Goal: Task Accomplishment & Management: Use online tool/utility

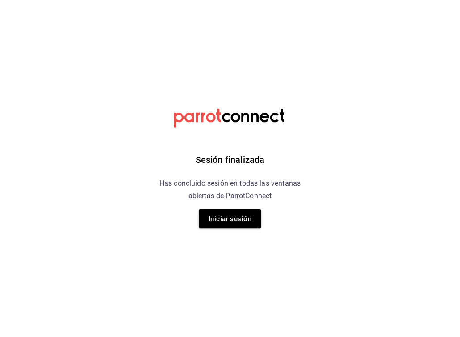
click at [231, 218] on button "Iniciar sesión" at bounding box center [230, 218] width 63 height 19
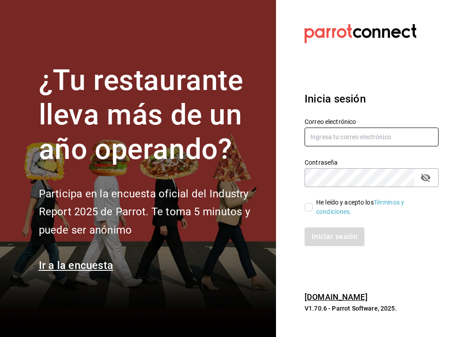
type input "[EMAIL_ADDRESS][PERSON_NAME][DOMAIN_NAME]"
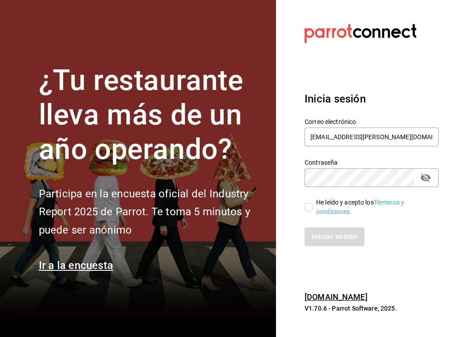
click at [307, 207] on input "He leído y acepto los Términos y condiciones." at bounding box center [309, 207] width 8 height 8
checkbox input "true"
click at [316, 235] on button "Iniciar sesión" at bounding box center [335, 236] width 61 height 19
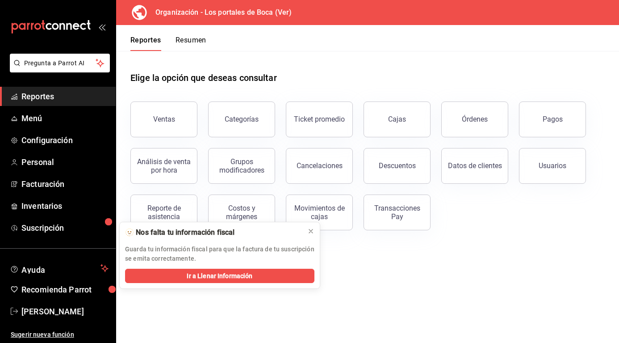
click at [554, 168] on div "Usuarios" at bounding box center [553, 165] width 28 height 8
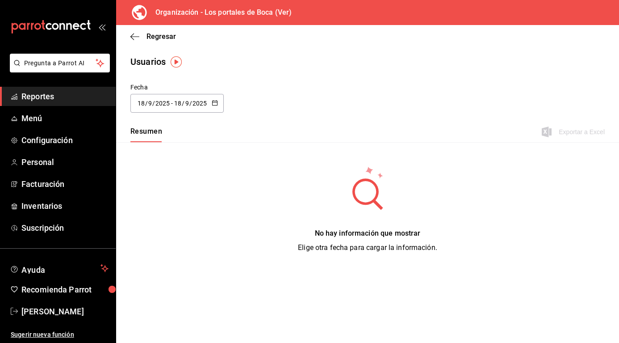
click at [214, 104] on icon "button" at bounding box center [215, 103] width 6 height 6
click at [159, 231] on li "Rango de fechas" at bounding box center [173, 232] width 84 height 20
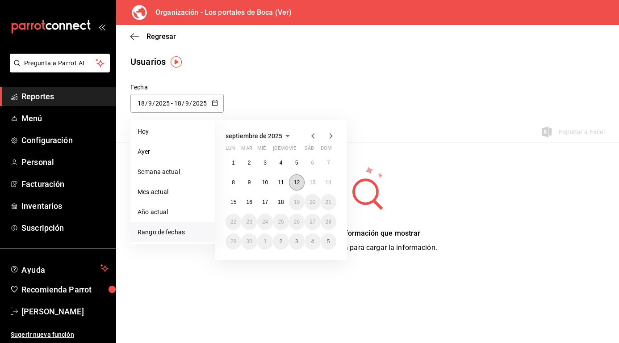
click at [294, 181] on abbr "12" at bounding box center [297, 182] width 6 height 6
click at [294, 181] on div "No hay información que mostrar Elige otra fecha para cargar la información." at bounding box center [367, 209] width 503 height 134
type input "2025-09-12"
type input "12"
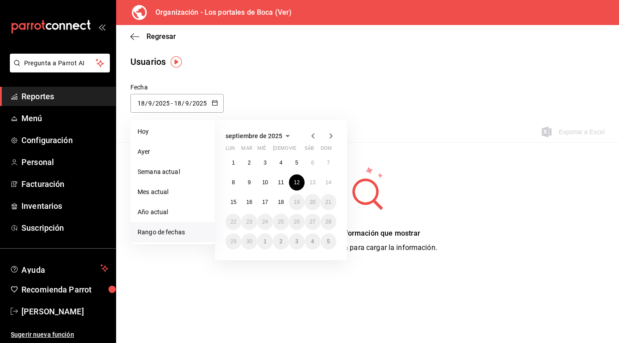
type input "2025-09-12"
type input "12"
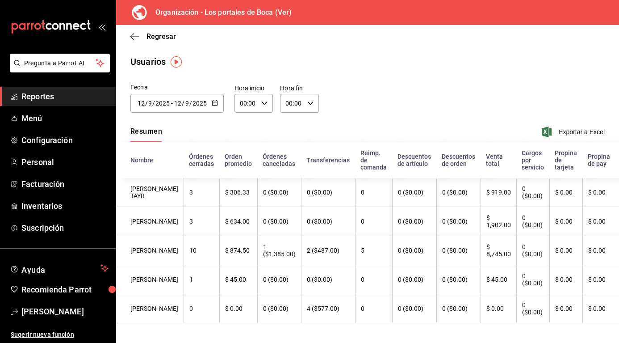
click at [341, 117] on div "Fecha 2025-09-12 12 / 9 / 2025 - 2025-09-12 12 / 9 / 2025 septiembre de 2025 lu…" at bounding box center [367, 103] width 503 height 41
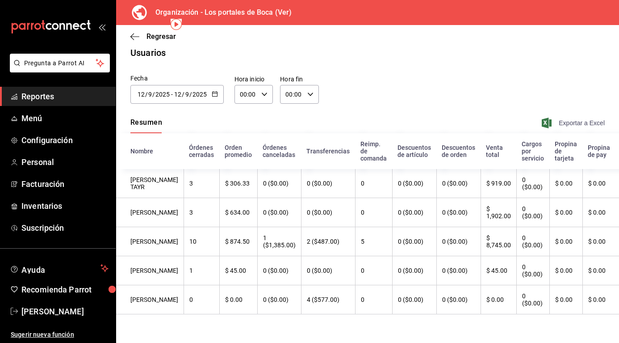
click at [574, 118] on span "Exportar a Excel" at bounding box center [574, 123] width 61 height 11
click at [215, 92] on \(Stroke\) "button" at bounding box center [214, 94] width 5 height 5
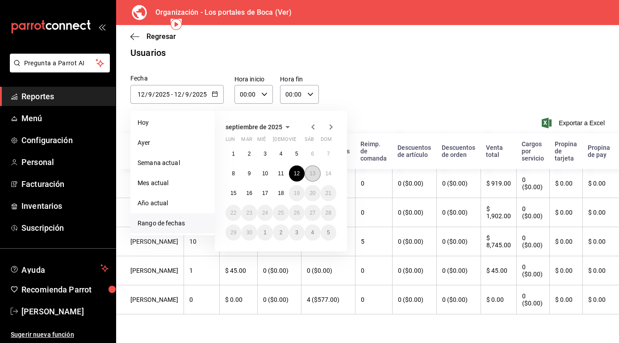
click at [310, 170] on abbr "13" at bounding box center [313, 173] width 6 height 6
type input "2025-09-13"
type input "13"
type input "2025-09-13"
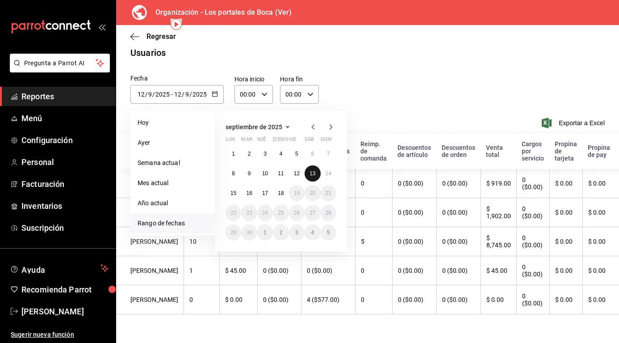
type input "13"
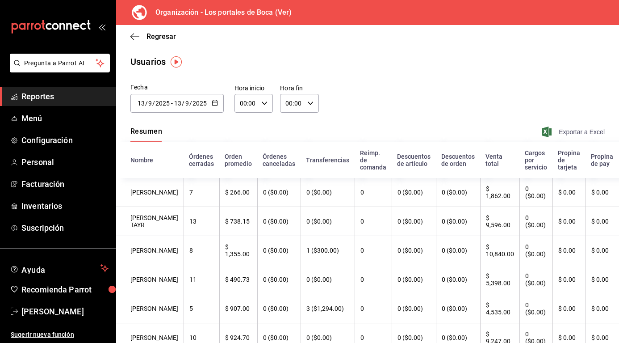
click at [570, 128] on span "Exportar a Excel" at bounding box center [574, 131] width 61 height 11
click at [218, 102] on div "2025-09-13 13 / 9 / 2025 - 2025-09-13 13 / 9 / 2025" at bounding box center [177, 103] width 93 height 19
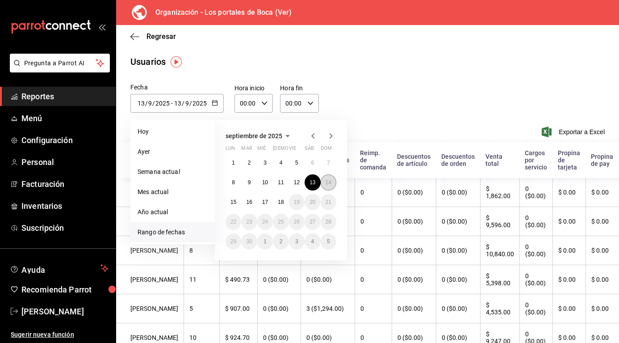
click at [327, 182] on abbr "14" at bounding box center [329, 182] width 6 height 6
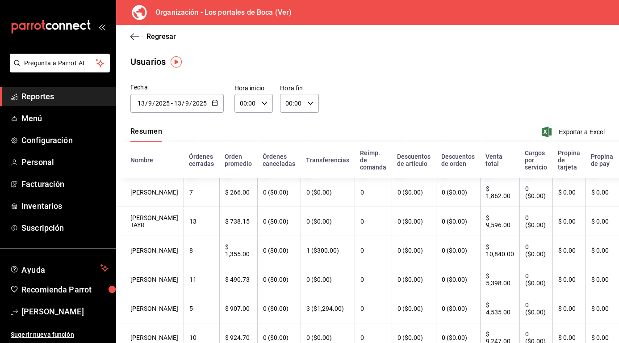
type input "2025-09-14"
type input "14"
type input "2025-09-14"
type input "14"
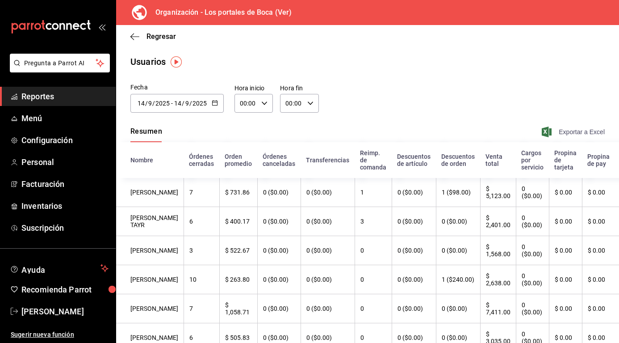
click at [582, 131] on span "Exportar a Excel" at bounding box center [574, 131] width 61 height 11
click at [214, 103] on icon "button" at bounding box center [215, 103] width 6 height 6
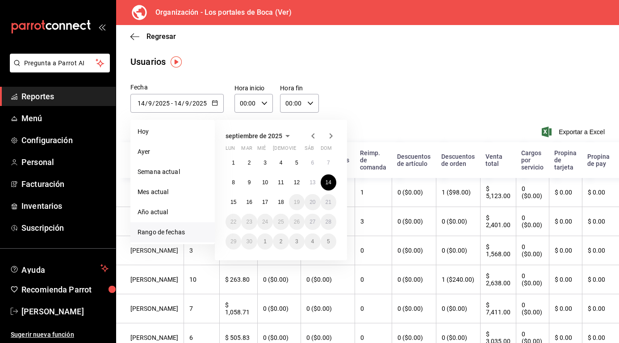
click at [214, 103] on icon "button" at bounding box center [215, 103] width 6 height 6
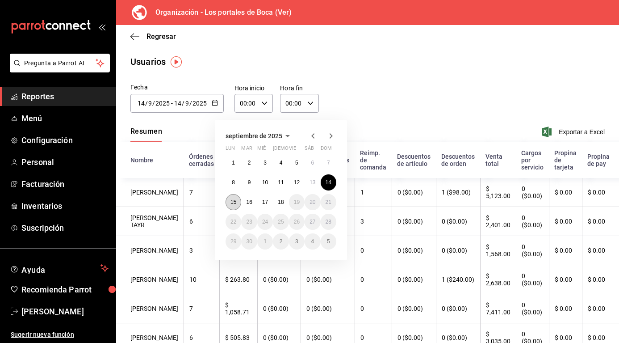
click at [236, 202] on abbr "15" at bounding box center [234, 202] width 6 height 6
click at [236, 201] on abbr "15" at bounding box center [234, 202] width 6 height 6
type input "2025-09-15"
type input "15"
type input "2025-09-15"
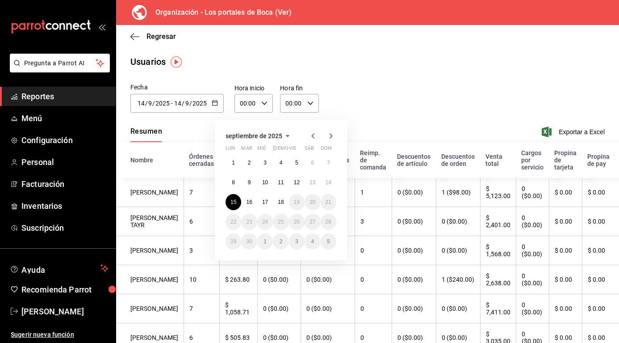
type input "15"
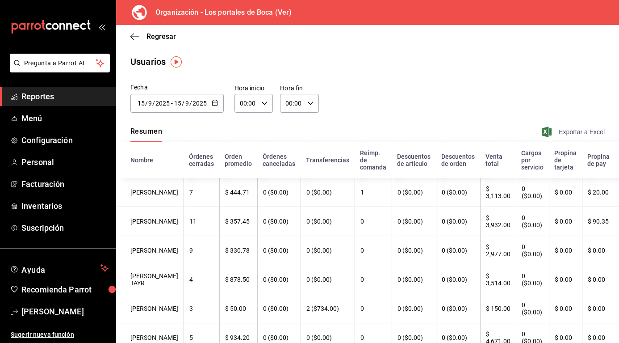
click at [586, 129] on span "Exportar a Excel" at bounding box center [574, 131] width 61 height 11
click at [218, 105] on div "2025-09-15 15 / 9 / 2025 - 2025-09-15 15 / 9 / 2025" at bounding box center [177, 103] width 93 height 19
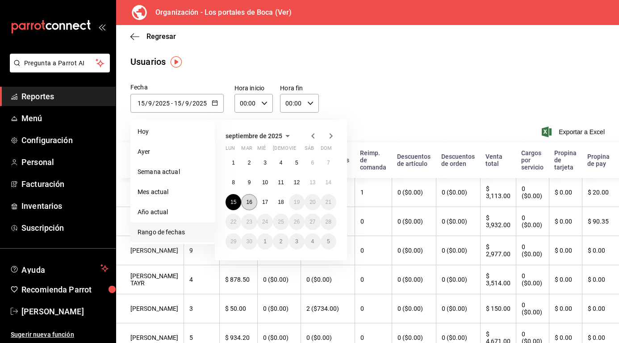
click at [248, 202] on abbr "16" at bounding box center [249, 202] width 6 height 6
type input "2025-09-16"
type input "16"
type input "2025-09-16"
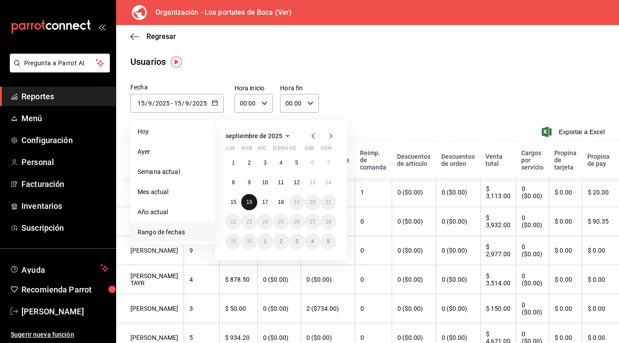
type input "16"
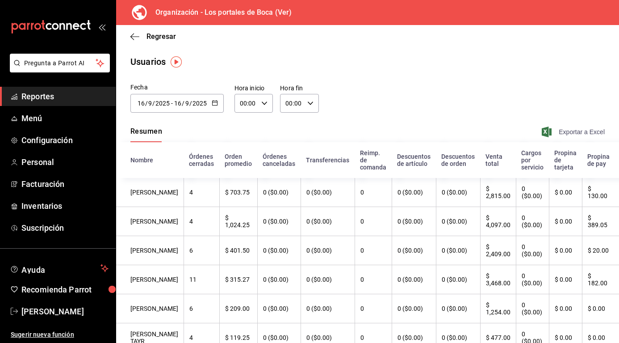
click at [570, 137] on span "Exportar a Excel" at bounding box center [574, 131] width 61 height 11
click at [482, 28] on div "Regresar" at bounding box center [367, 36] width 503 height 23
click at [217, 103] on icon "button" at bounding box center [215, 103] width 6 height 6
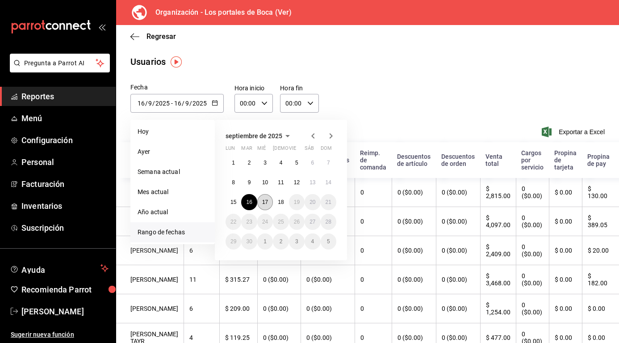
click at [265, 205] on button "17" at bounding box center [265, 202] width 16 height 16
click at [265, 205] on abbr "17" at bounding box center [265, 202] width 6 height 6
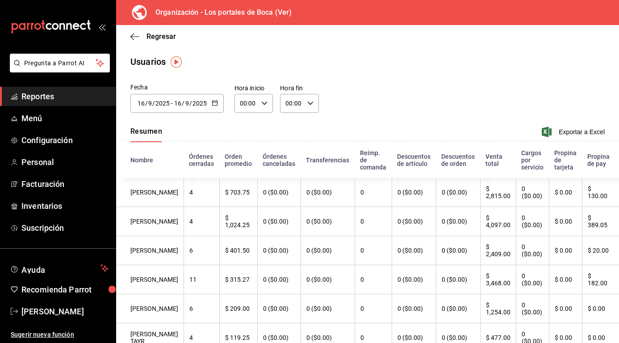
type input "2025-09-17"
type input "17"
type input "2025-09-17"
type input "17"
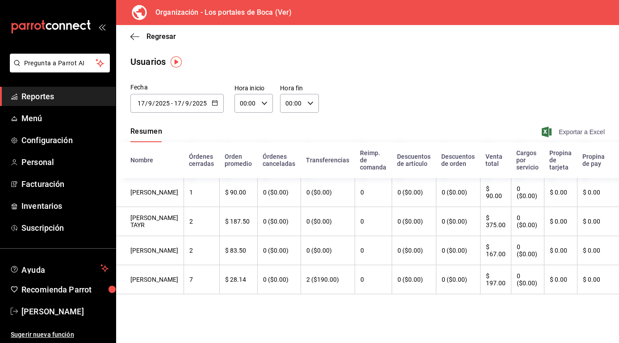
click at [583, 134] on span "Exportar a Excel" at bounding box center [574, 131] width 61 height 11
